Goal: Task Accomplishment & Management: Manage account settings

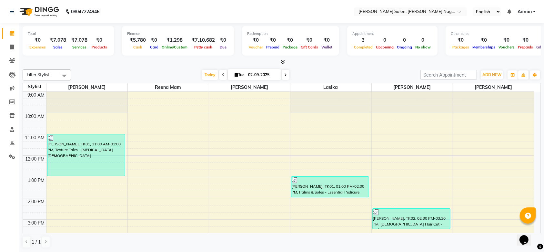
scroll to position [33, 0]
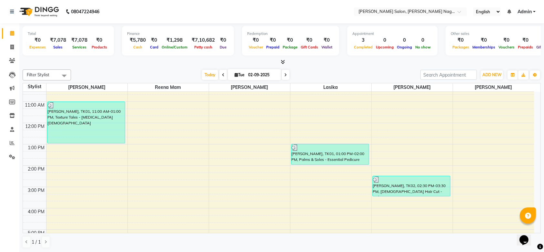
click at [265, 74] on input "02-09-2025" at bounding box center [262, 75] width 32 height 10
select select "9"
select select "2025"
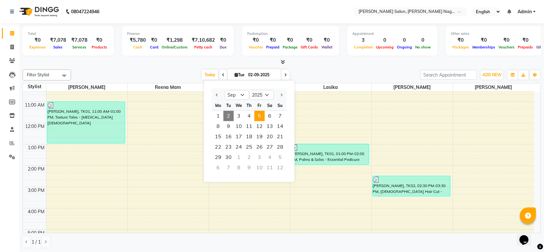
click at [263, 119] on span "5" at bounding box center [259, 116] width 10 height 10
type input "05-09-2025"
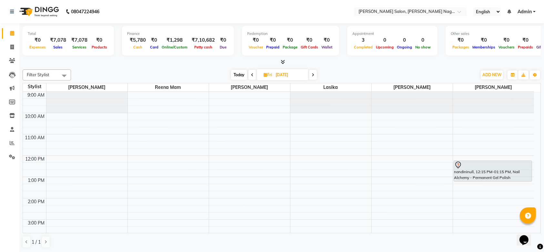
scroll to position [0, 0]
click at [469, 165] on div at bounding box center [492, 165] width 77 height 8
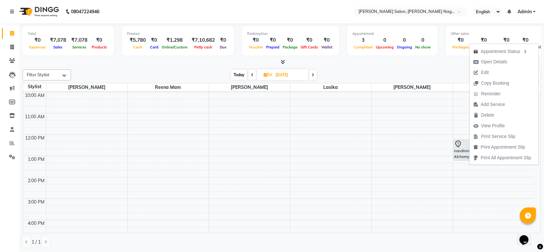
scroll to position [21, 0]
click at [377, 165] on div "9:00 AM 10:00 AM 11:00 AM 12:00 PM 1:00 PM 2:00 PM 3:00 PM 4:00 PM 5:00 PM 6:00…" at bounding box center [278, 230] width 511 height 319
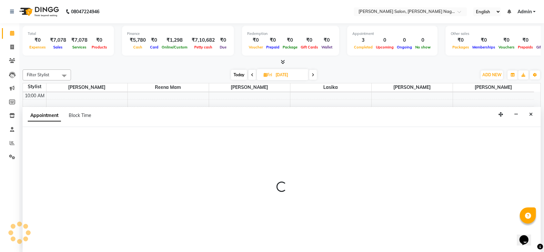
select select "83987"
select select "795"
select select "tentative"
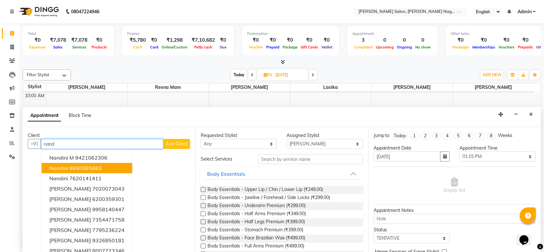
click at [107, 168] on button "nandini 9890885883" at bounding box center [87, 168] width 91 height 10
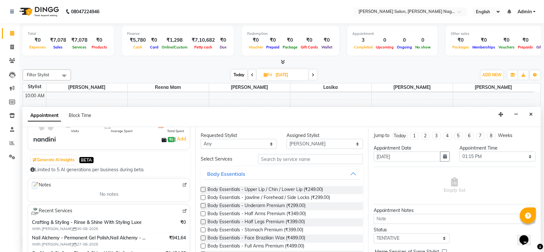
scroll to position [43, 0]
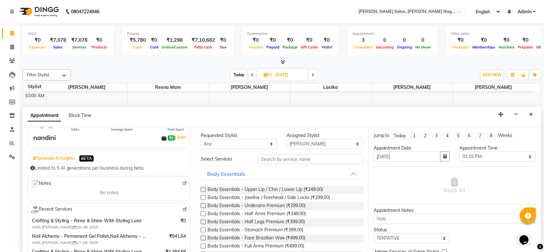
type input "9890885883"
click at [288, 159] on input "text" at bounding box center [310, 159] width 105 height 10
type input "h"
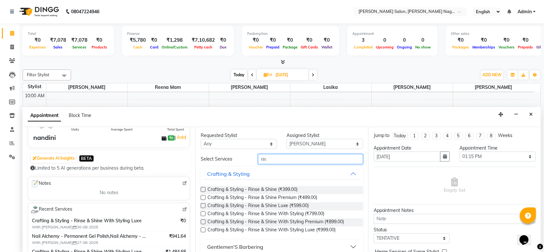
type input "rin"
click at [204, 220] on label at bounding box center [203, 221] width 5 height 5
click at [204, 220] on input "checkbox" at bounding box center [203, 222] width 4 height 4
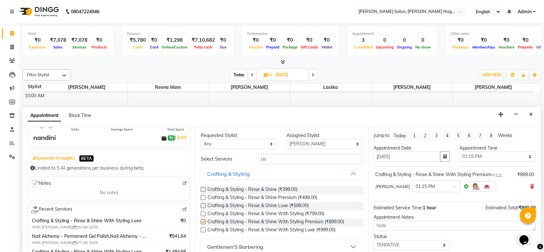
checkbox input "false"
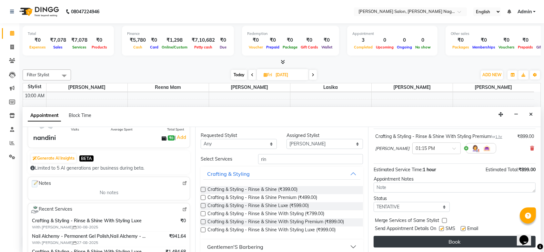
click at [414, 238] on button "Book" at bounding box center [455, 241] width 162 height 12
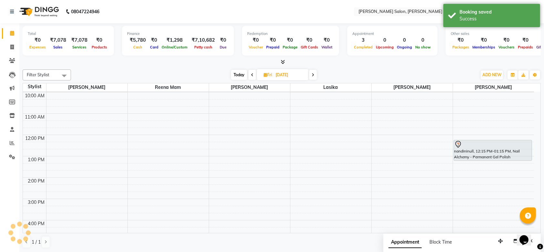
scroll to position [0, 0]
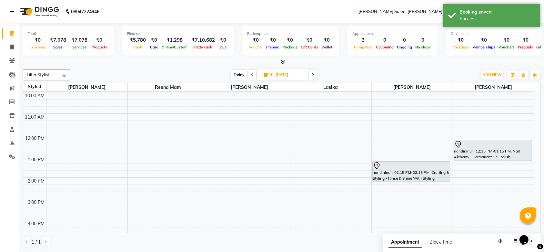
click at [250, 76] on span at bounding box center [252, 75] width 8 height 10
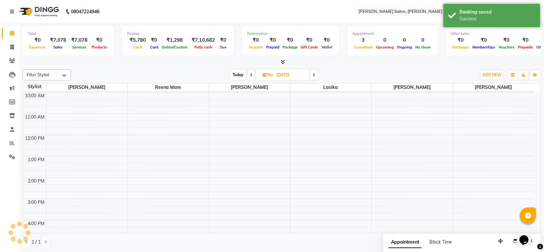
scroll to position [170, 0]
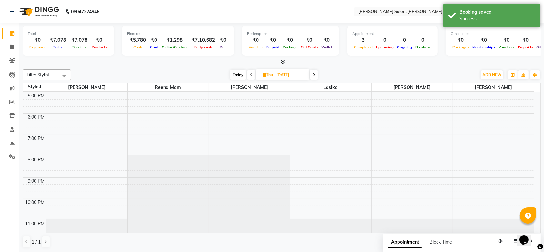
click at [250, 76] on icon at bounding box center [251, 75] width 3 height 4
click at [250, 76] on icon at bounding box center [250, 75] width 3 height 4
type input "02-09-2025"
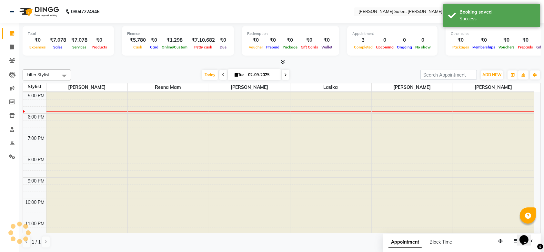
click at [250, 76] on input "02-09-2025" at bounding box center [262, 75] width 32 height 10
select select "9"
select select "2025"
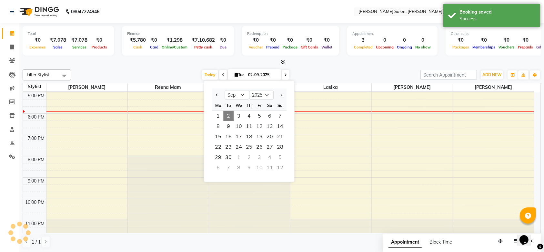
click at [250, 76] on input "02-09-2025" at bounding box center [262, 75] width 32 height 10
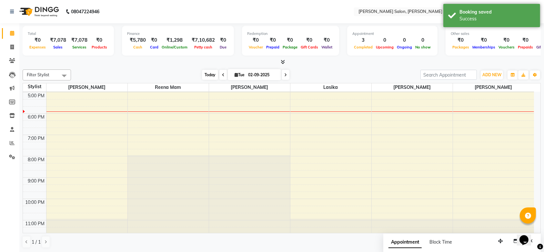
click at [210, 73] on span "Today" at bounding box center [210, 75] width 16 height 10
click at [222, 75] on icon at bounding box center [223, 75] width 3 height 4
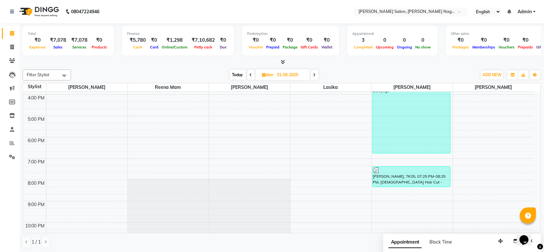
scroll to position [176, 0]
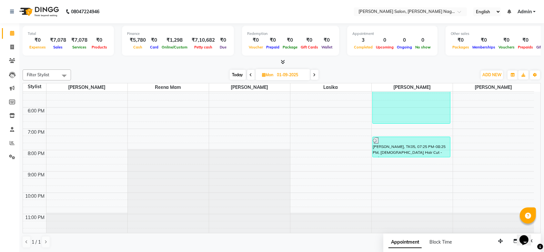
click at [250, 74] on icon at bounding box center [251, 75] width 3 height 4
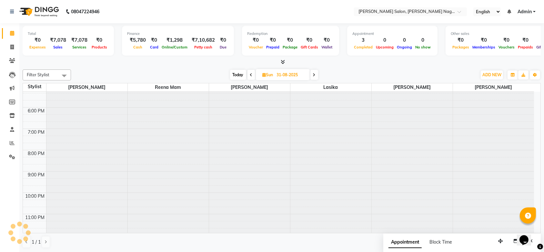
scroll to position [170, 0]
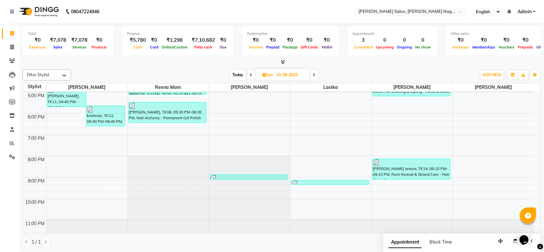
click at [315, 76] on icon at bounding box center [314, 75] width 3 height 4
type input "01-09-2025"
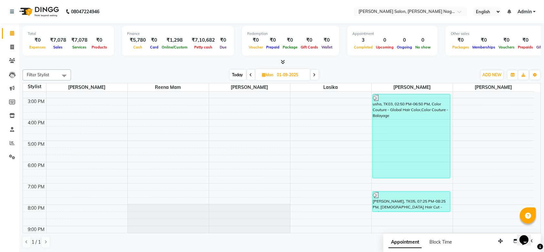
scroll to position [0, 0]
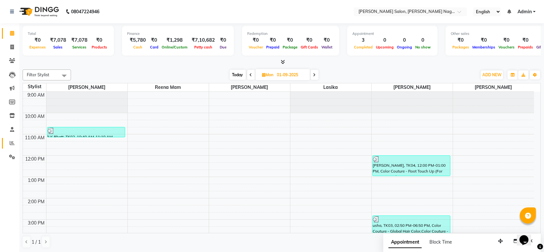
click at [6, 139] on link "Reports" at bounding box center [9, 143] width 15 height 11
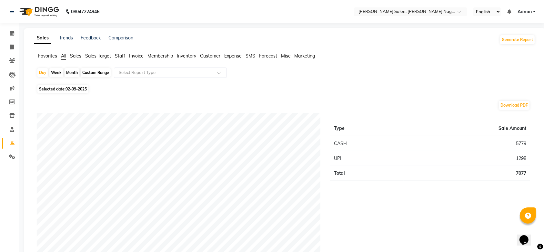
click at [72, 72] on div "Month" at bounding box center [72, 72] width 15 height 9
select select "9"
select select "2025"
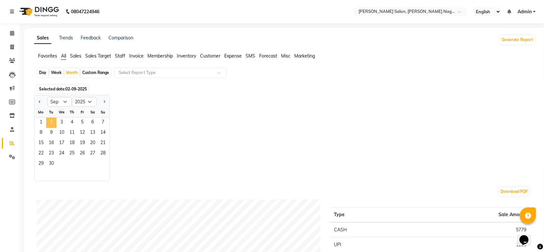
click at [48, 119] on span "2" at bounding box center [51, 122] width 10 height 10
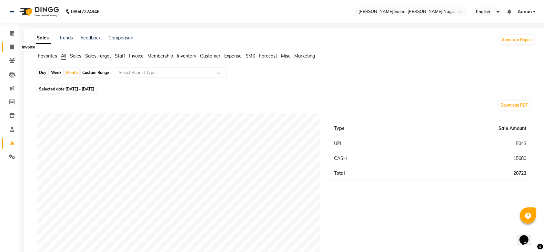
click at [11, 48] on icon at bounding box center [12, 47] width 4 height 5
select select "6221"
select select "service"
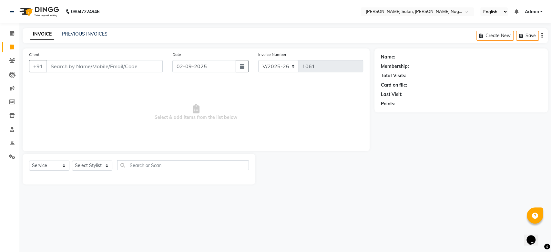
click at [1, 40] on li "Invoice" at bounding box center [9, 47] width 19 height 14
drag, startPoint x: 1, startPoint y: 40, endPoint x: 3, endPoint y: 34, distance: 6.1
drag, startPoint x: 3, startPoint y: 34, endPoint x: 230, endPoint y: 96, distance: 235.2
click at [230, 96] on span "Select & add items from the list below" at bounding box center [196, 112] width 334 height 65
click at [70, 65] on input "Client" at bounding box center [104, 66] width 116 height 12
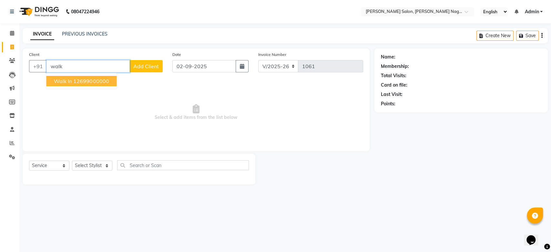
click at [70, 79] on span "Walk In" at bounding box center [63, 81] width 18 height 6
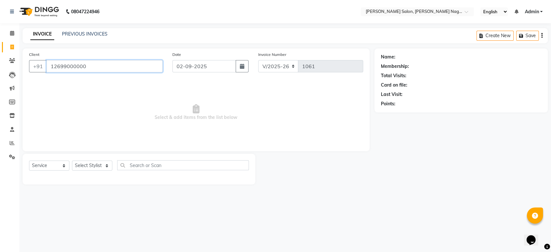
type input "12699000000"
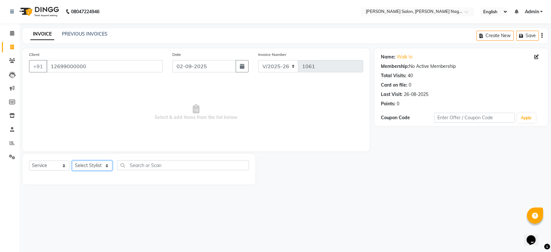
click at [106, 167] on select "Select Stylist Junaid Khan lasika Rani Ghorpade reena mam SAHIL MALIK UJWALA" at bounding box center [92, 165] width 40 height 10
select select "74657"
click at [72, 160] on select "Select Stylist Junaid Khan lasika Rani Ghorpade reena mam SAHIL MALIK UJWALA" at bounding box center [92, 165] width 40 height 10
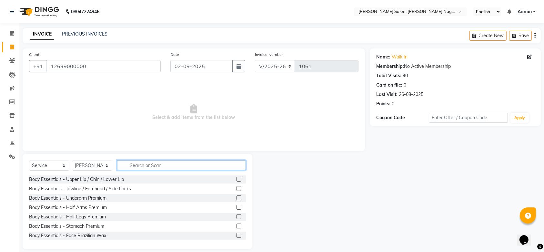
click at [135, 166] on input "text" at bounding box center [181, 165] width 129 height 10
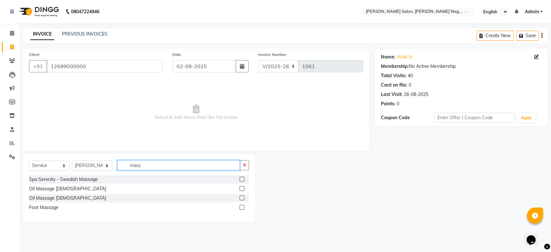
type input "mass"
click at [243, 187] on label at bounding box center [241, 188] width 5 height 5
click at [243, 187] on input "checkbox" at bounding box center [241, 188] width 4 height 4
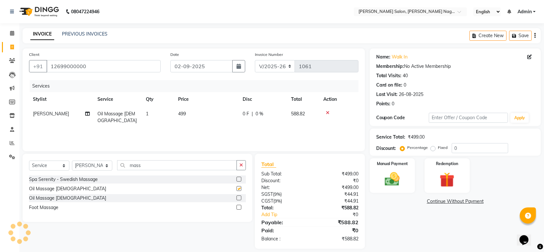
checkbox input "false"
click at [240, 197] on label at bounding box center [238, 197] width 5 height 5
click at [240, 197] on input "checkbox" at bounding box center [238, 198] width 4 height 4
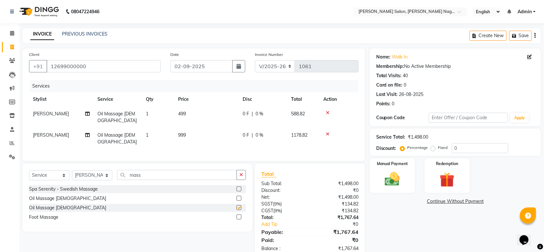
checkbox input "false"
click at [13, 33] on icon at bounding box center [12, 33] width 4 height 5
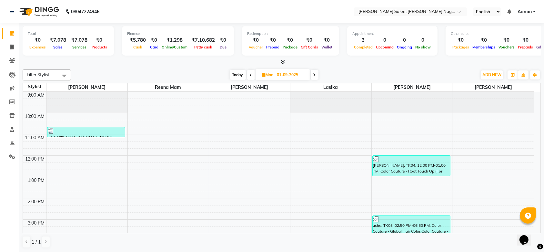
click at [236, 73] on span "Today" at bounding box center [238, 75] width 16 height 10
type input "02-09-2025"
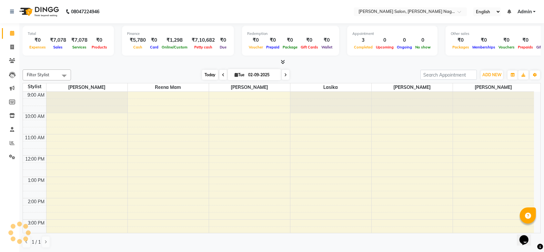
scroll to position [176, 0]
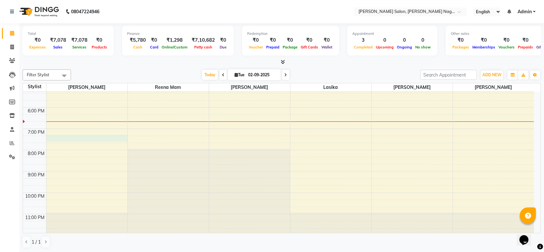
click at [64, 140] on div "9:00 AM 10:00 AM 11:00 AM 12:00 PM 1:00 PM 2:00 PM 3:00 PM 4:00 PM 5:00 PM 6:00…" at bounding box center [278, 75] width 511 height 319
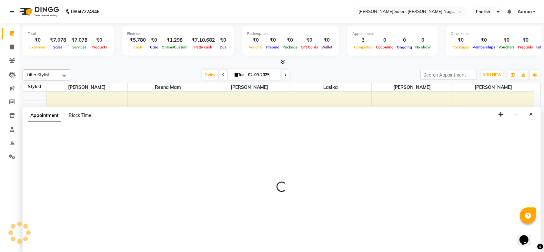
select select "74657"
select select "tentative"
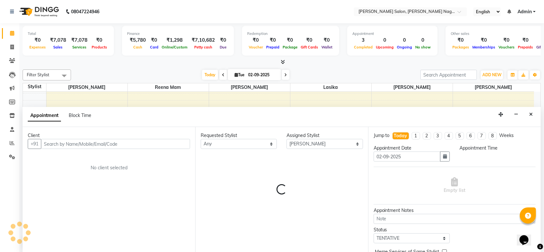
scroll to position [0, 0]
select select "1155"
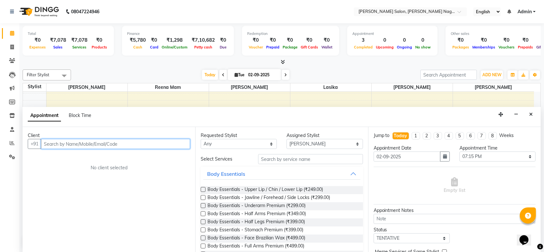
click at [62, 144] on input "text" at bounding box center [115, 144] width 149 height 10
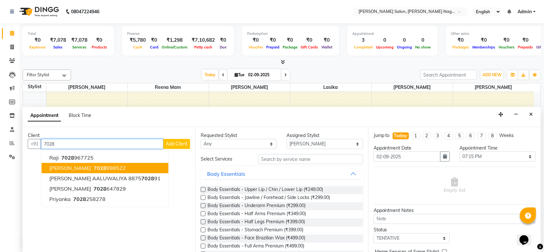
click at [85, 169] on span "Anni Chakraborthy" at bounding box center [70, 168] width 42 height 6
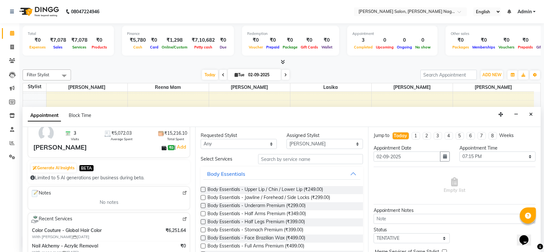
scroll to position [33, 0]
type input "7028998522"
click at [273, 160] on input "text" at bounding box center [310, 159] width 105 height 10
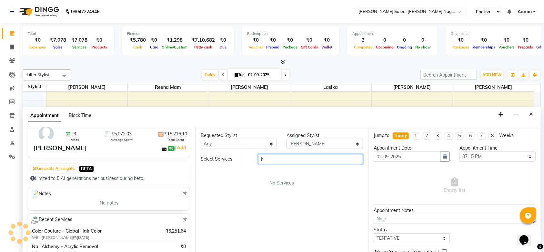
type input "h"
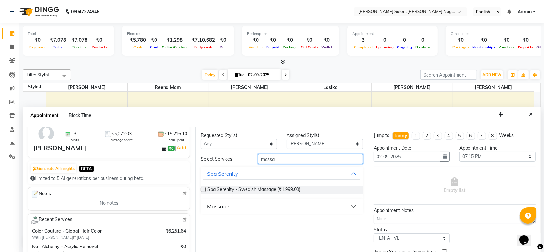
type input "massa"
click at [232, 210] on button "Massage" at bounding box center [281, 206] width 157 height 12
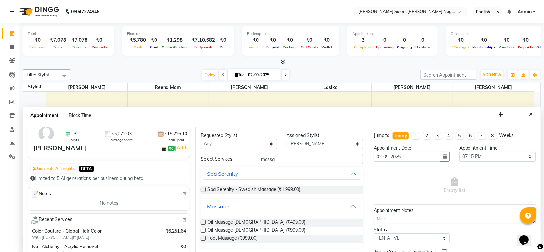
click at [204, 229] on label at bounding box center [203, 229] width 5 height 5
click at [204, 229] on input "checkbox" at bounding box center [203, 230] width 4 height 4
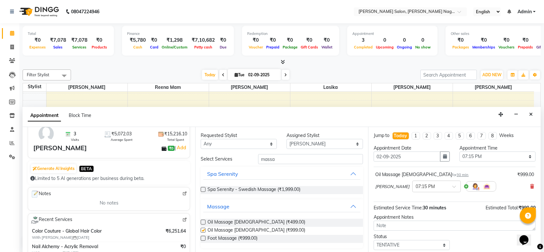
checkbox input "false"
click at [452, 187] on span at bounding box center [456, 188] width 8 height 7
click at [439, 210] on div "07:30 PM" at bounding box center [437, 211] width 48 height 12
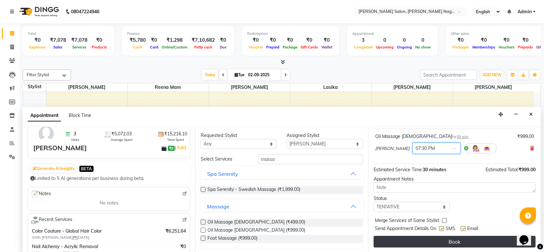
click at [457, 243] on button "Book" at bounding box center [455, 241] width 162 height 12
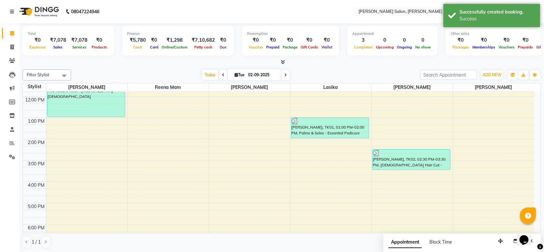
scroll to position [176, 0]
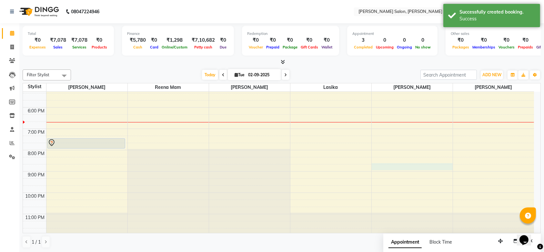
click at [384, 166] on div "9:00 AM 10:00 AM 11:00 AM 12:00 PM 1:00 PM 2:00 PM 3:00 PM 4:00 PM 5:00 PM 6:00…" at bounding box center [278, 75] width 511 height 319
select select "83987"
select select "tentative"
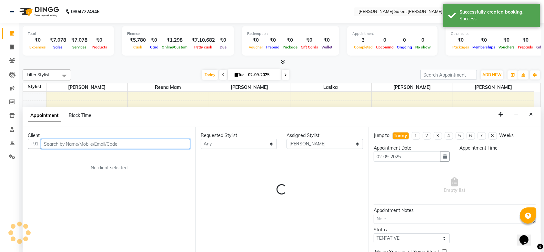
scroll to position [0, 0]
select select "1245"
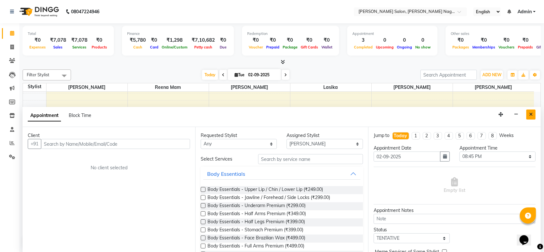
click at [526, 114] on button "Close" at bounding box center [530, 114] width 9 height 10
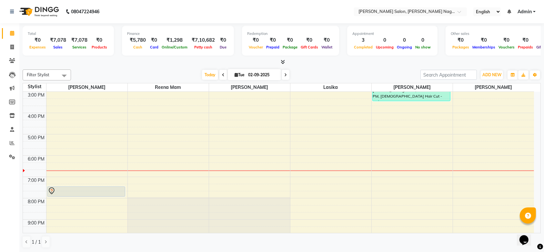
scroll to position [129, 0]
click at [519, 116] on div "9:00 AM 10:00 AM 11:00 AM 12:00 PM 1:00 PM 2:00 PM 3:00 PM 4:00 PM 5:00 PM 6:00…" at bounding box center [278, 122] width 511 height 319
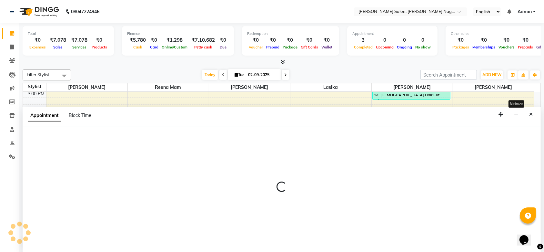
select select "83390"
select select "tentative"
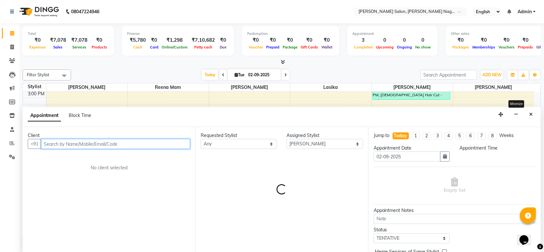
select select "960"
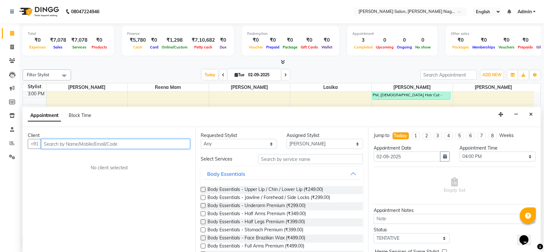
scroll to position [0, 0]
click at [532, 115] on icon "Close" at bounding box center [531, 114] width 4 height 5
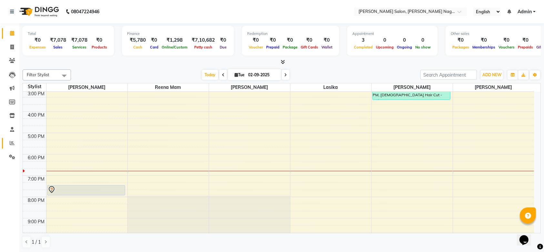
click at [14, 143] on icon at bounding box center [12, 142] width 5 height 5
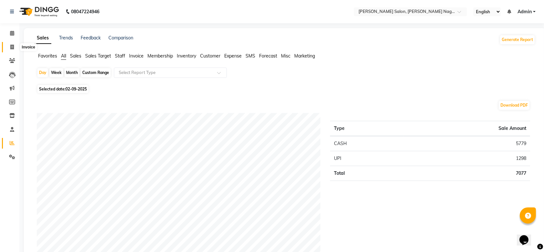
click at [10, 48] on icon at bounding box center [12, 47] width 4 height 5
select select "service"
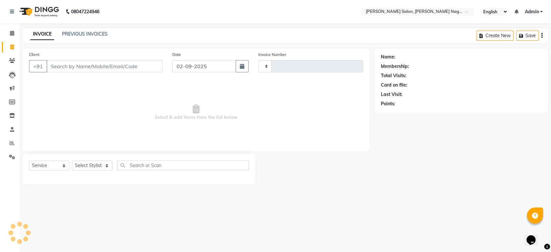
type input "1061"
select select "6221"
click at [12, 32] on icon at bounding box center [12, 33] width 4 height 5
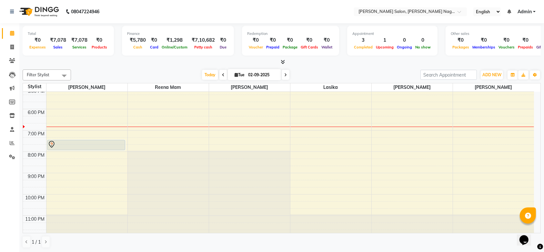
scroll to position [174, 0]
click at [110, 141] on div at bounding box center [86, 145] width 77 height 8
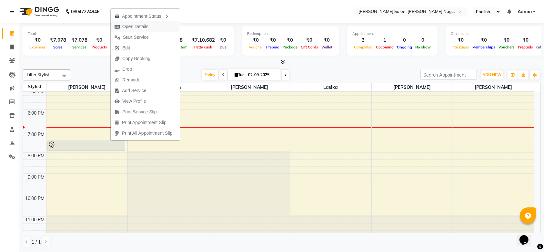
click at [127, 23] on span "Open Details" at bounding box center [132, 26] width 42 height 11
select select "7"
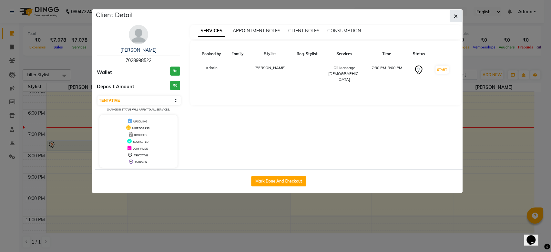
click at [451, 15] on button "button" at bounding box center [455, 16] width 12 height 12
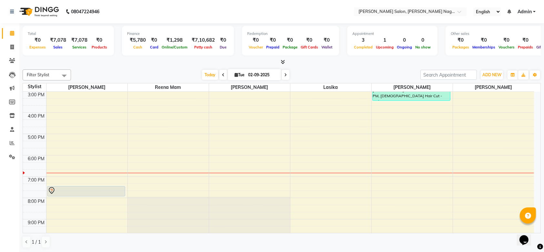
scroll to position [176, 0]
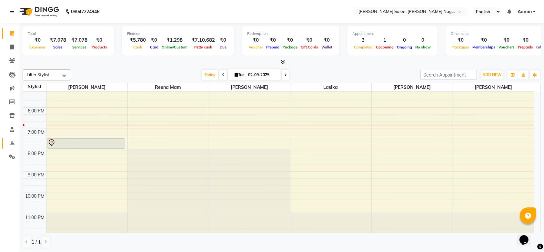
click at [11, 147] on link "Reports" at bounding box center [9, 143] width 15 height 11
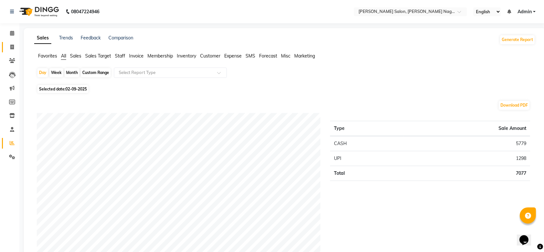
click at [11, 43] on link "Invoice" at bounding box center [9, 47] width 15 height 11
select select "6221"
select select "service"
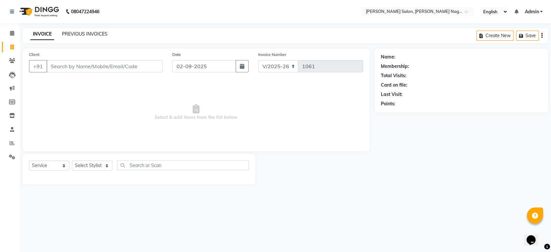
click at [81, 32] on link "PREVIOUS INVOICES" at bounding box center [84, 34] width 45 height 6
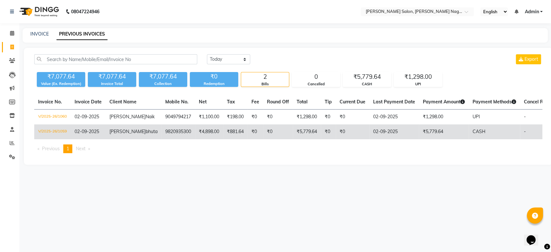
click at [161, 133] on td "9820935300" at bounding box center [178, 131] width 34 height 15
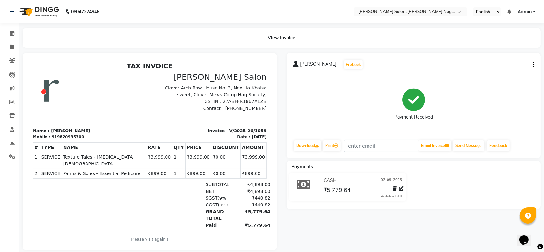
scroll to position [5, 0]
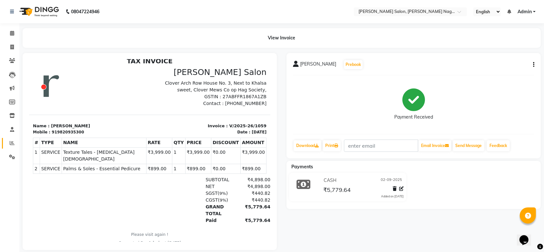
click at [11, 138] on link "Reports" at bounding box center [9, 143] width 15 height 11
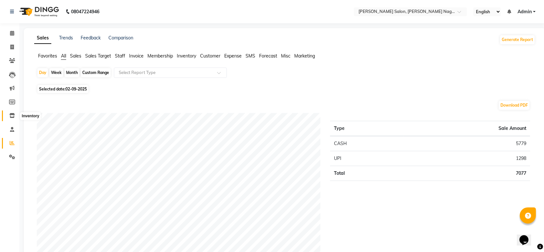
click at [9, 118] on icon at bounding box center [11, 115] width 5 height 5
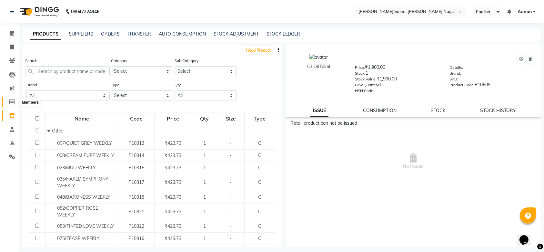
click at [11, 104] on icon at bounding box center [12, 101] width 6 height 5
select select
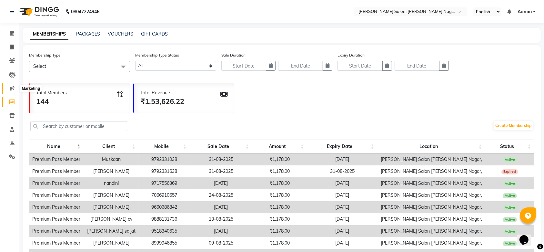
click at [11, 86] on icon at bounding box center [12, 87] width 5 height 5
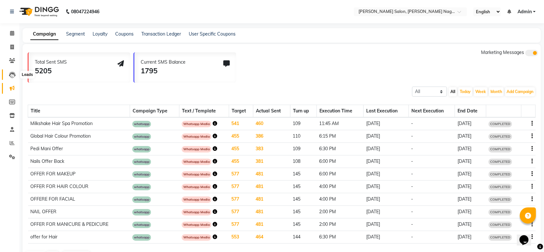
click at [11, 76] on icon at bounding box center [12, 75] width 6 height 6
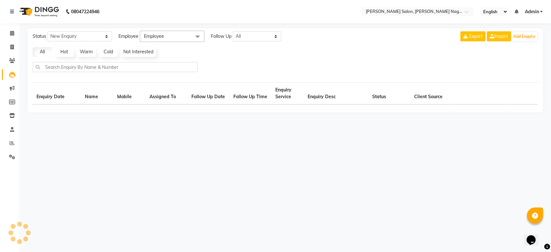
select select "10"
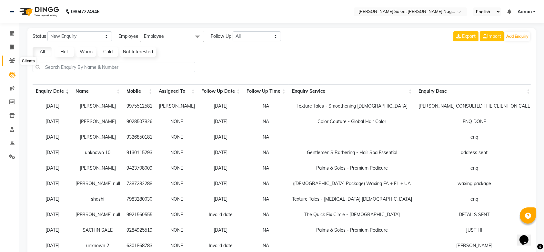
click at [12, 62] on icon at bounding box center [12, 60] width 6 height 5
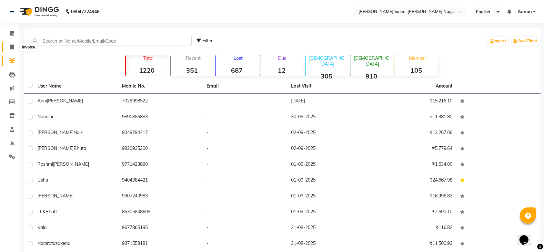
click at [12, 45] on icon at bounding box center [12, 47] width 4 height 5
select select "6221"
select select "service"
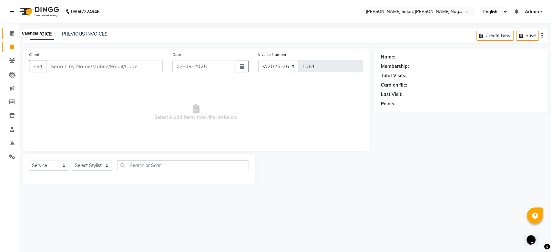
click at [10, 30] on span at bounding box center [11, 33] width 11 height 7
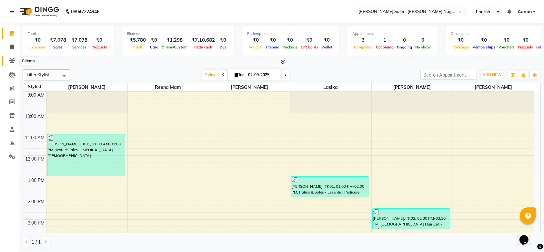
click at [11, 60] on icon at bounding box center [12, 60] width 6 height 5
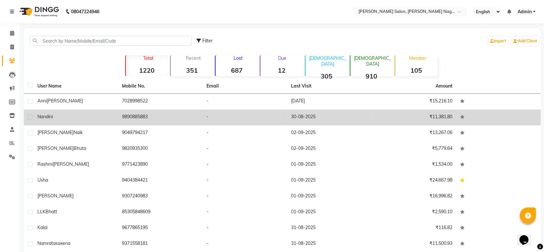
scroll to position [27, 0]
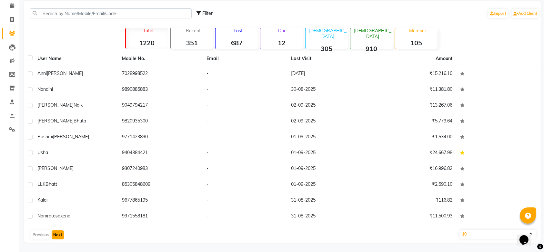
click at [55, 235] on button "Next" at bounding box center [58, 234] width 12 height 9
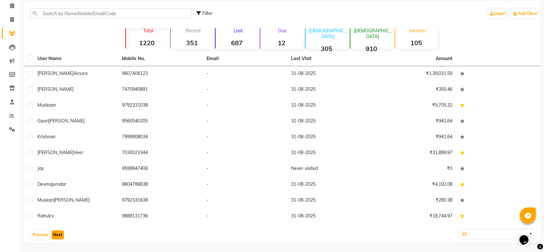
click at [59, 235] on button "Next" at bounding box center [58, 234] width 12 height 9
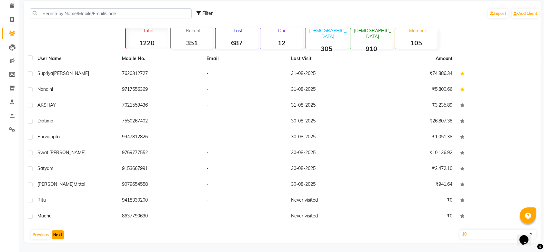
click at [57, 232] on button "Next" at bounding box center [58, 234] width 12 height 9
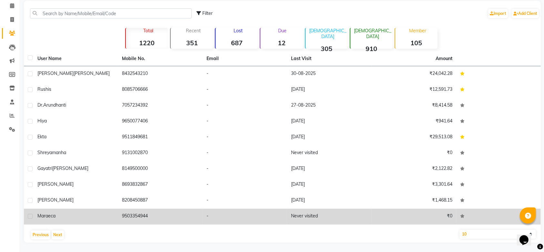
click at [46, 216] on span "mara" at bounding box center [42, 216] width 11 height 6
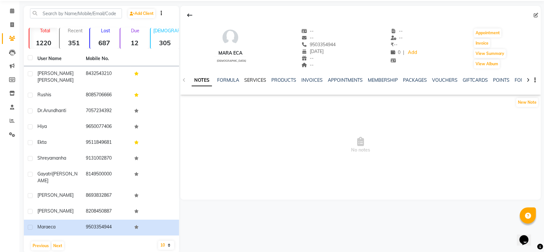
click at [255, 80] on link "SERVICES" at bounding box center [256, 80] width 22 height 6
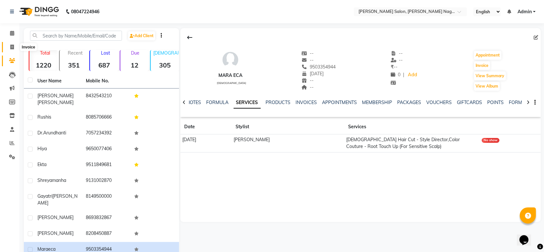
click at [12, 47] on icon at bounding box center [12, 47] width 4 height 5
select select "service"
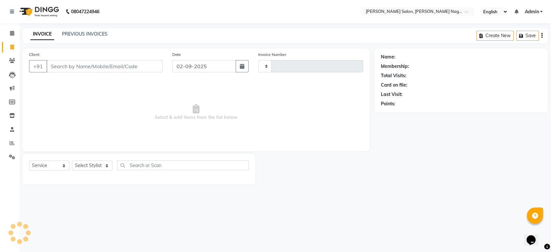
type input "1061"
select select "6221"
click at [9, 142] on span at bounding box center [11, 142] width 11 height 7
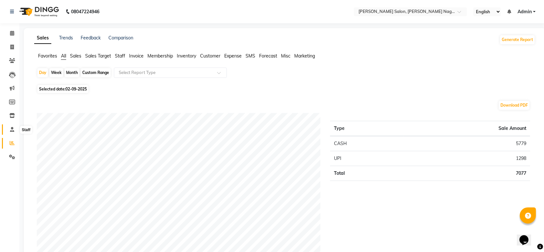
click at [13, 126] on span at bounding box center [11, 129] width 11 height 7
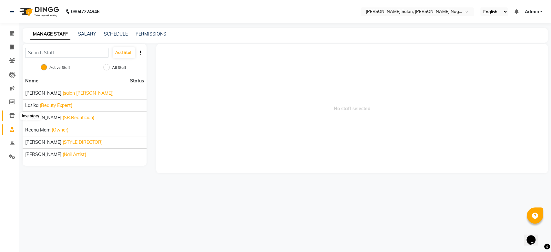
click at [12, 116] on icon at bounding box center [11, 115] width 5 height 5
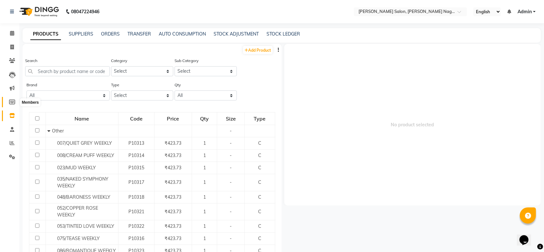
click at [12, 99] on icon at bounding box center [12, 101] width 6 height 5
select select
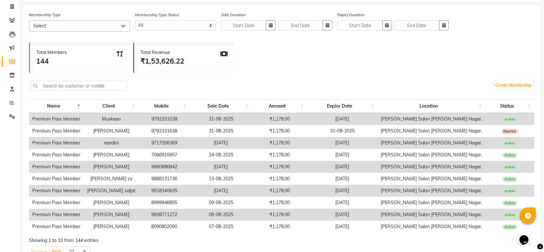
scroll to position [70, 0]
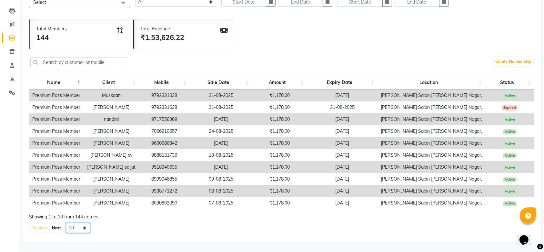
drag, startPoint x: 81, startPoint y: 225, endPoint x: 53, endPoint y: 228, distance: 27.9
click at [53, 228] on div "Previous Next 10 20 50 100" at bounding box center [281, 228] width 505 height 10
click at [53, 228] on button "Next" at bounding box center [56, 227] width 12 height 9
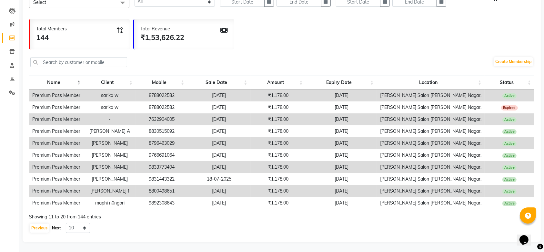
click at [53, 228] on button "Next" at bounding box center [56, 227] width 12 height 9
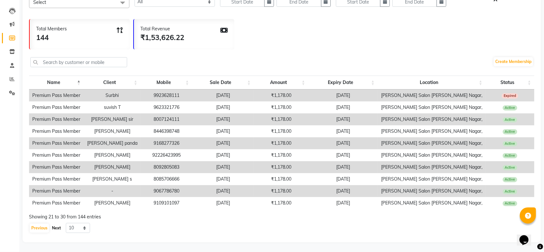
click at [55, 228] on button "Next" at bounding box center [56, 227] width 12 height 9
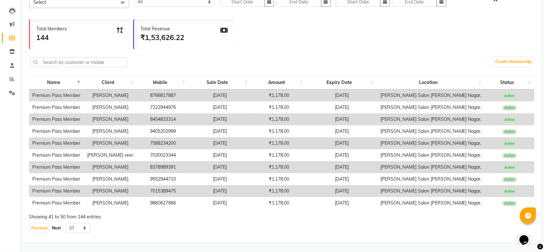
click at [57, 229] on button "Next" at bounding box center [56, 227] width 12 height 9
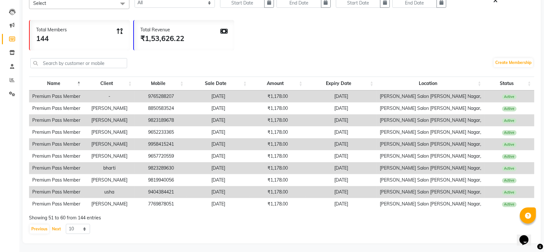
scroll to position [64, 0]
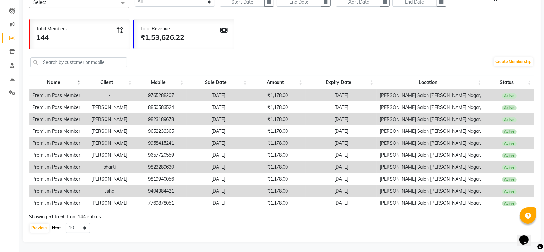
click at [59, 232] on button "Next" at bounding box center [56, 227] width 12 height 9
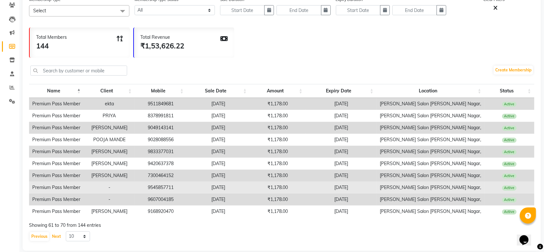
scroll to position [70, 0]
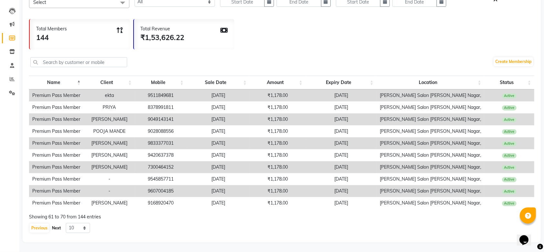
click at [53, 228] on button "Next" at bounding box center [56, 227] width 12 height 9
click at [55, 229] on button "Next" at bounding box center [56, 227] width 12 height 9
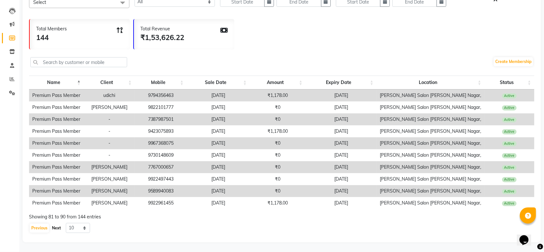
click at [55, 229] on button "Next" at bounding box center [56, 227] width 12 height 9
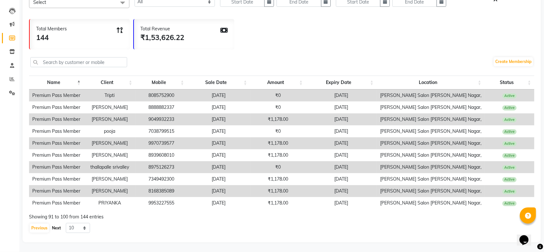
click at [55, 229] on button "Next" at bounding box center [56, 227] width 12 height 9
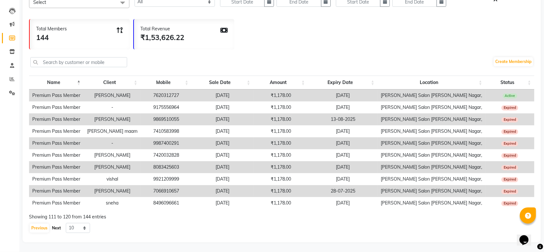
click at [55, 229] on button "Next" at bounding box center [56, 227] width 12 height 9
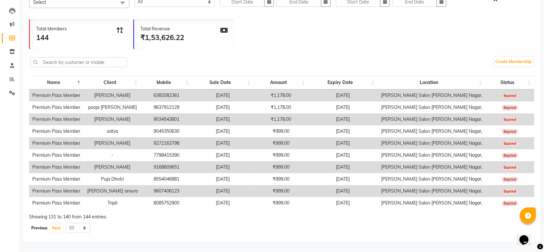
click at [46, 226] on button "Previous" at bounding box center [39, 227] width 19 height 9
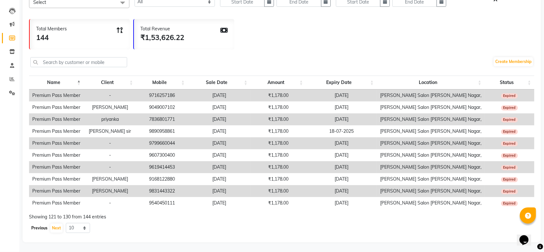
click at [46, 226] on button "Previous" at bounding box center [39, 227] width 19 height 9
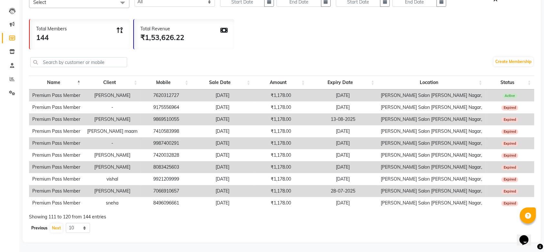
click at [46, 226] on button "Previous" at bounding box center [39, 227] width 19 height 9
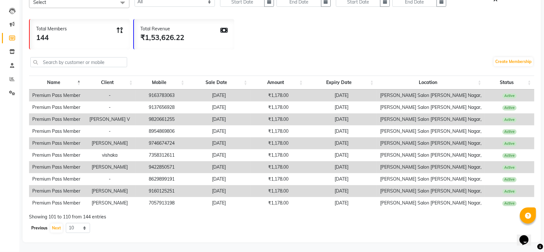
click at [46, 226] on button "Previous" at bounding box center [39, 227] width 19 height 9
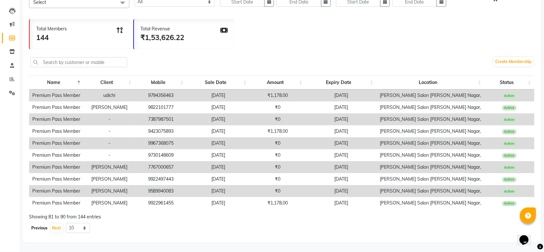
click at [46, 226] on button "Previous" at bounding box center [39, 227] width 19 height 9
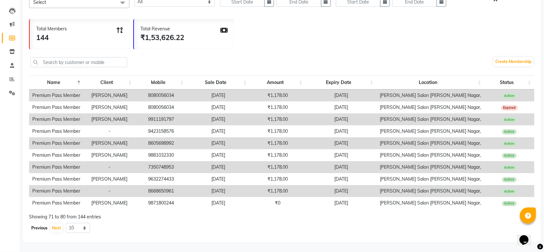
click at [46, 226] on button "Previous" at bounding box center [39, 227] width 19 height 9
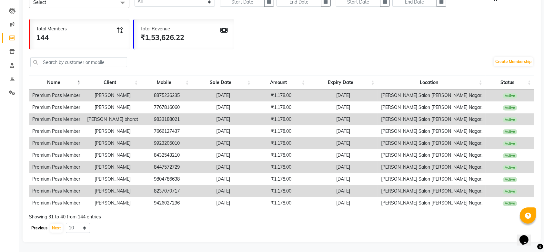
click at [46, 226] on button "Previous" at bounding box center [39, 227] width 19 height 9
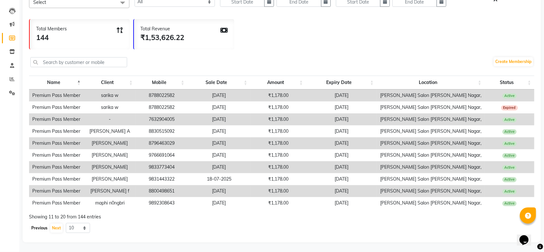
click at [46, 226] on button "Previous" at bounding box center [39, 227] width 19 height 9
click at [58, 228] on button "Next" at bounding box center [56, 227] width 12 height 9
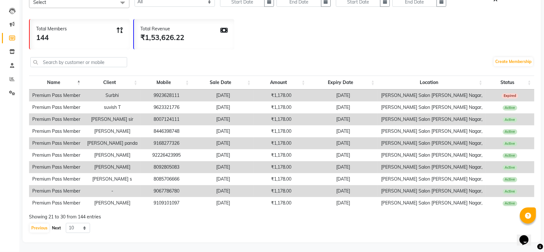
click at [58, 228] on button "Next" at bounding box center [56, 227] width 12 height 9
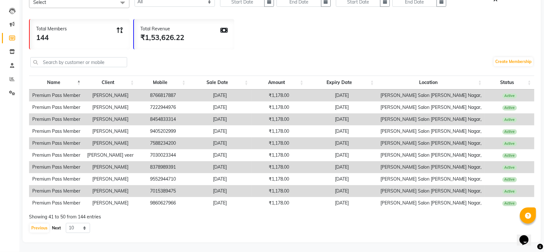
click at [58, 228] on button "Next" at bounding box center [56, 227] width 12 height 9
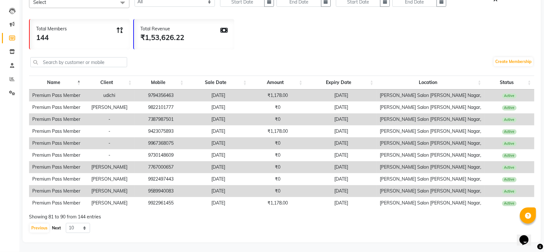
click at [55, 229] on button "Next" at bounding box center [56, 227] width 12 height 9
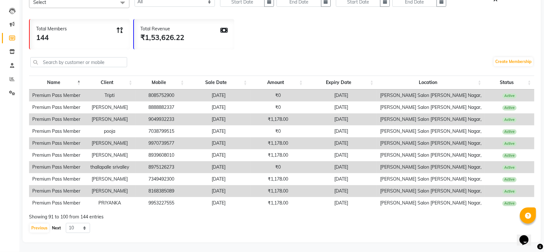
click at [55, 229] on button "Next" at bounding box center [56, 227] width 12 height 9
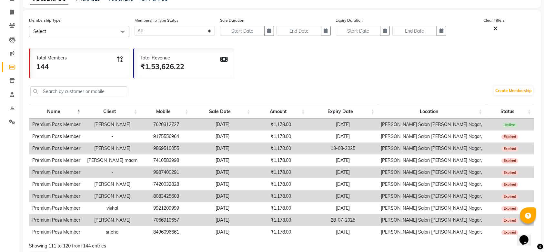
scroll to position [34, 0]
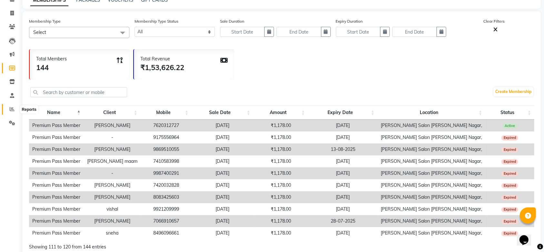
click at [10, 109] on icon at bounding box center [12, 108] width 5 height 5
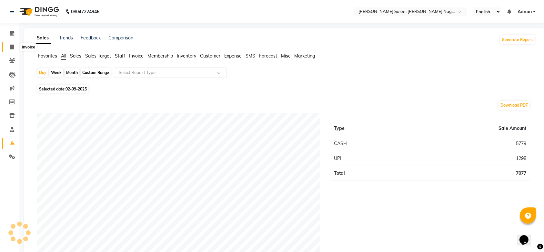
click at [8, 50] on span at bounding box center [11, 47] width 11 height 7
select select "6221"
select select "service"
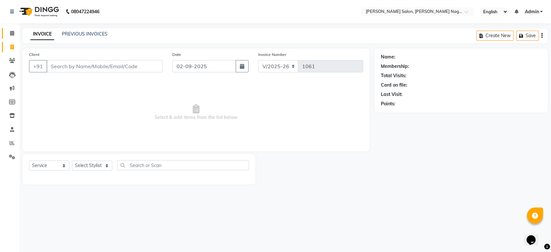
click at [8, 38] on link "Calendar" at bounding box center [9, 33] width 15 height 11
